Goal: Task Accomplishment & Management: Use online tool/utility

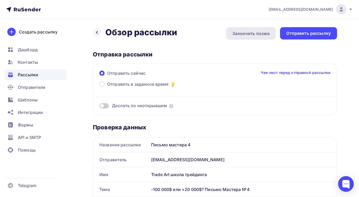
click at [245, 36] on div "Закончить позже" at bounding box center [250, 33] width 37 height 6
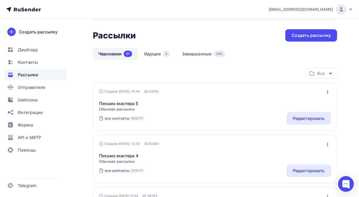
scroll to position [43, 0]
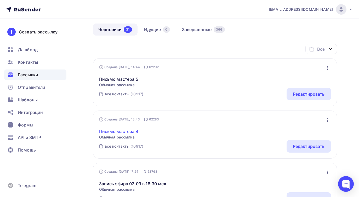
click at [133, 130] on link "Письмо мастера 4" at bounding box center [118, 131] width 39 height 6
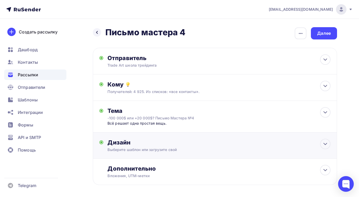
click at [263, 147] on div "Выберите шаблон или загрузите свой" at bounding box center [207, 149] width 200 height 5
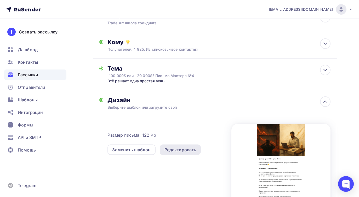
scroll to position [44, 0]
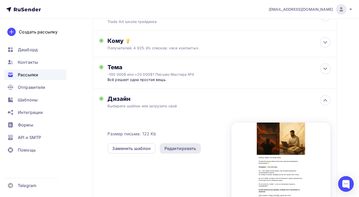
click at [179, 150] on div "Редактировать" at bounding box center [180, 148] width 32 height 6
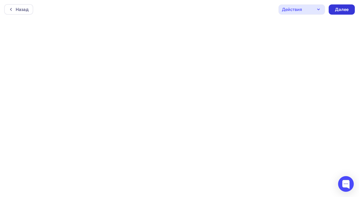
click at [344, 9] on div "Далее" at bounding box center [342, 10] width 14 height 6
